Goal: Task Accomplishment & Management: Complete application form

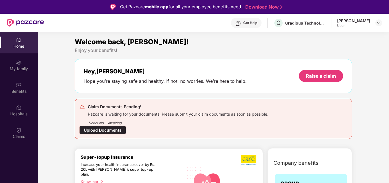
click at [20, 41] on img at bounding box center [19, 40] width 6 height 6
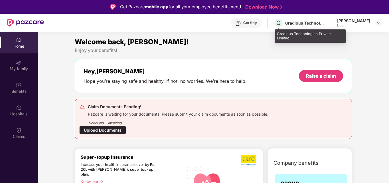
click at [287, 24] on div "Gradious Technologies Private Limited" at bounding box center [306, 22] width 40 height 5
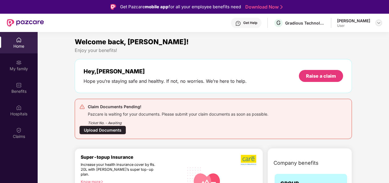
click at [380, 22] on img at bounding box center [379, 23] width 5 height 5
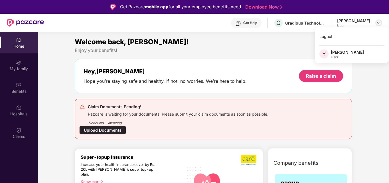
click at [380, 22] on img at bounding box center [379, 23] width 5 height 5
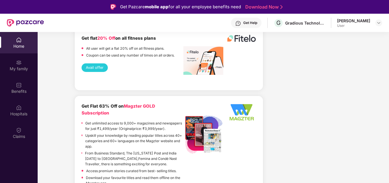
scroll to position [1269, 0]
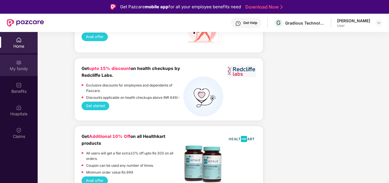
click at [22, 66] on div "My family" at bounding box center [19, 69] width 38 height 6
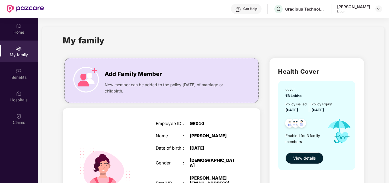
scroll to position [32, 0]
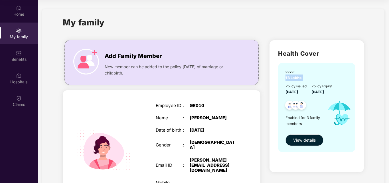
drag, startPoint x: 389, startPoint y: 69, endPoint x: 389, endPoint y: 78, distance: 9.1
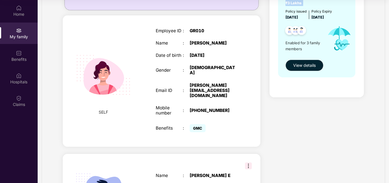
scroll to position [87, 0]
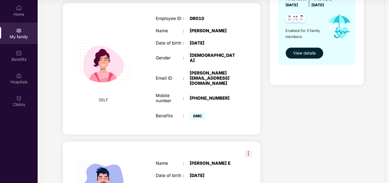
click at [249, 150] on img at bounding box center [248, 153] width 7 height 7
click at [299, 129] on div "Health Cover cover ₹3 Lakhs Policy issued 20 June 2025 Policy Expiry 19 June 20…" at bounding box center [317, 144] width 104 height 390
click at [301, 54] on span "View details" at bounding box center [305, 53] width 23 height 6
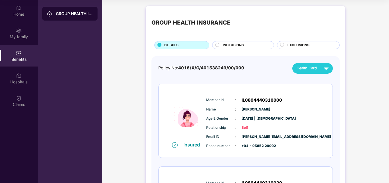
drag, startPoint x: 389, startPoint y: 89, endPoint x: 390, endPoint y: 99, distance: 10.6
click at [389, 99] on html "Get Pazcare mobile app for all your employee benefits need Download Now Get Hel…" at bounding box center [194, 59] width 389 height 183
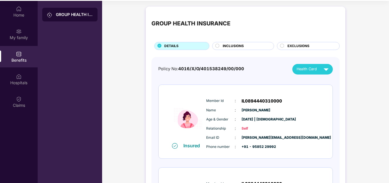
scroll to position [32, 0]
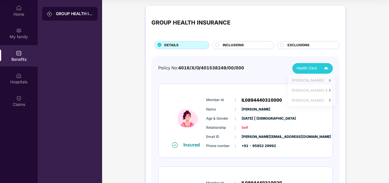
click at [327, 69] on img at bounding box center [326, 68] width 10 height 10
click at [331, 82] on img at bounding box center [330, 81] width 4 height 4
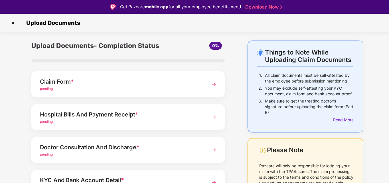
scroll to position [14, 0]
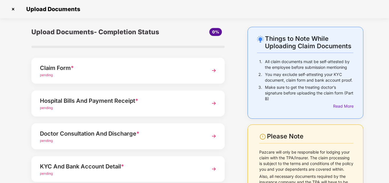
click at [215, 69] on img at bounding box center [214, 70] width 10 height 10
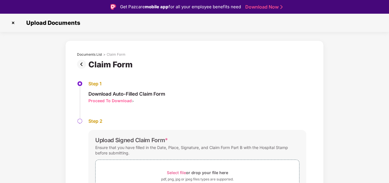
scroll to position [14, 0]
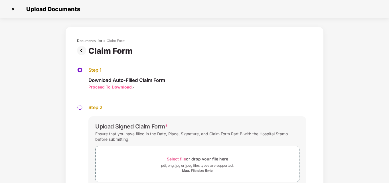
click at [124, 87] on div "Proceed To Download" at bounding box center [110, 86] width 43 height 5
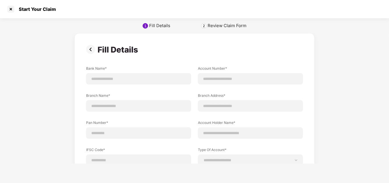
click at [227, 29] on div "**********" at bounding box center [194, 82] width 389 height 164
click at [160, 80] on input at bounding box center [138, 79] width 95 height 6
click at [350, 96] on div "**********" at bounding box center [194, 144] width 389 height 222
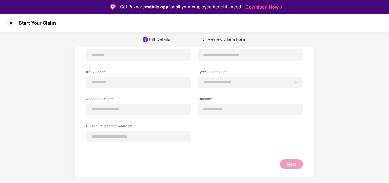
click at [255, 74] on label "Type Of Account*" at bounding box center [250, 72] width 105 height 7
